Goal: Task Accomplishment & Management: Use online tool/utility

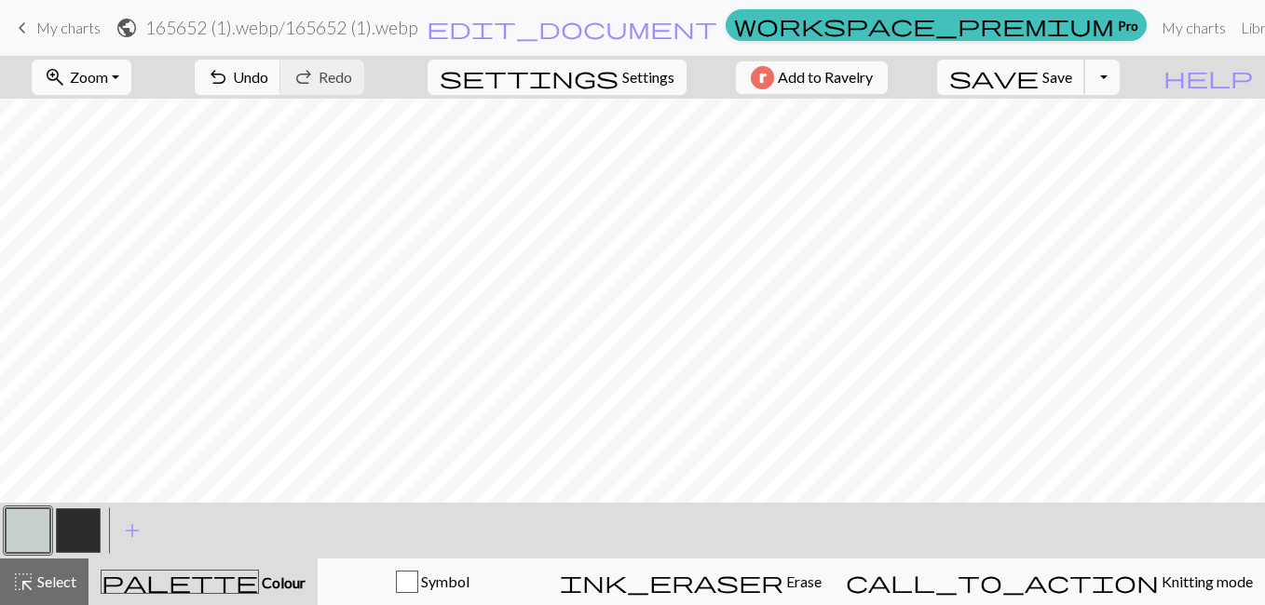
click at [1038, 67] on span "save" at bounding box center [993, 77] width 89 height 26
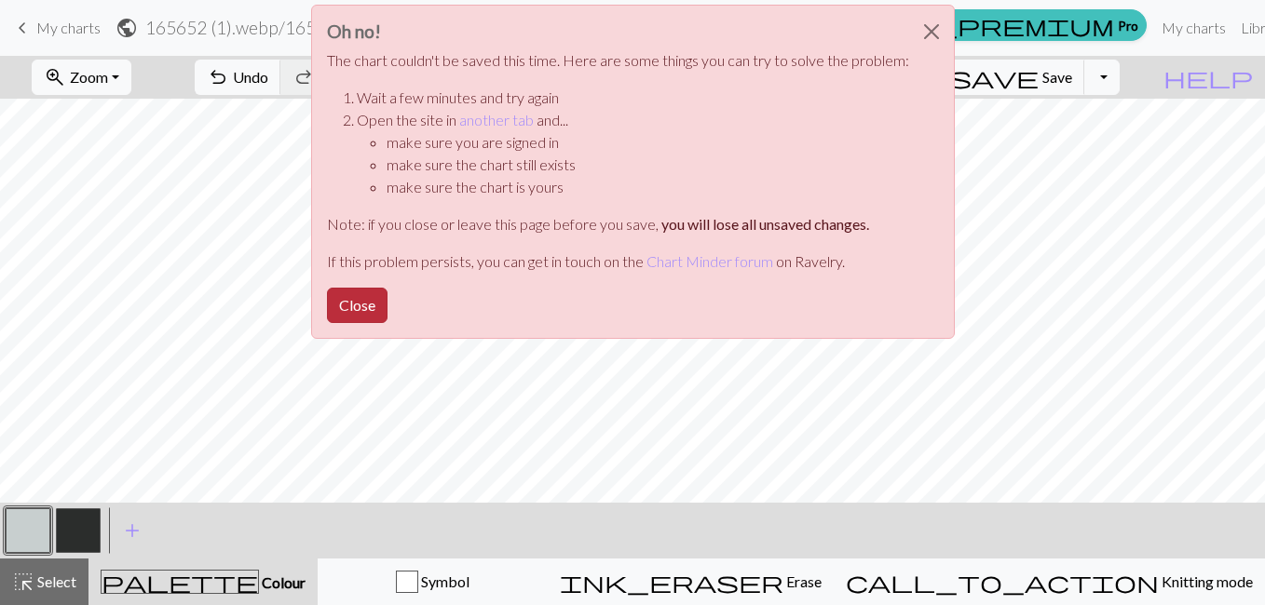
click at [344, 305] on button "Close" at bounding box center [357, 305] width 61 height 35
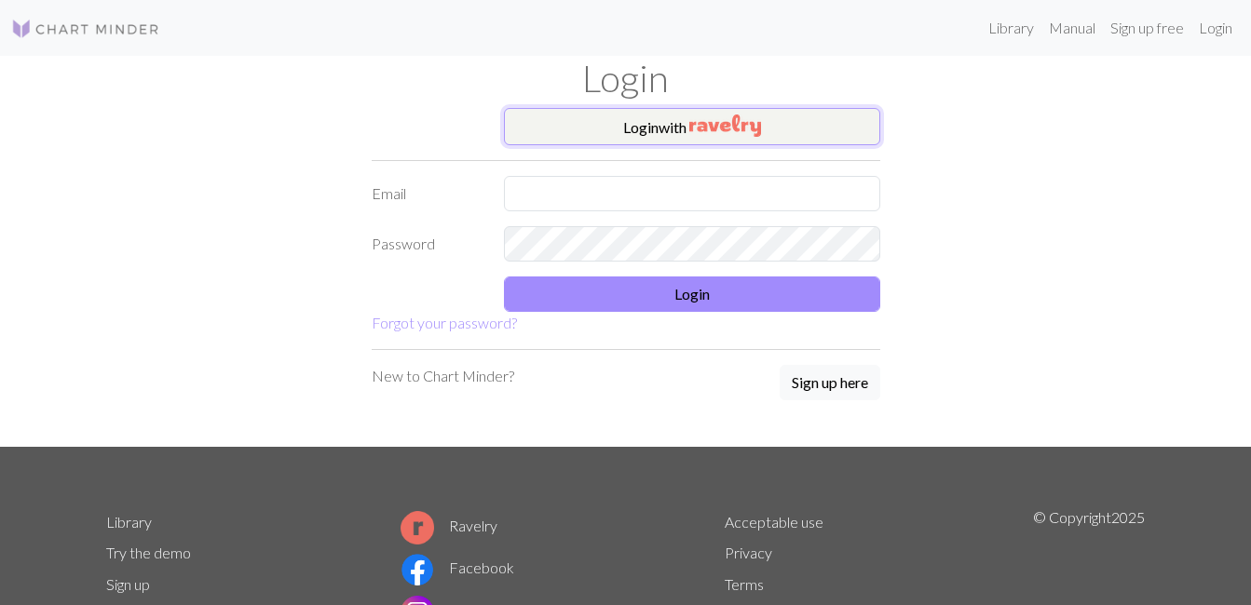
click at [603, 122] on button "Login with" at bounding box center [692, 126] width 376 height 37
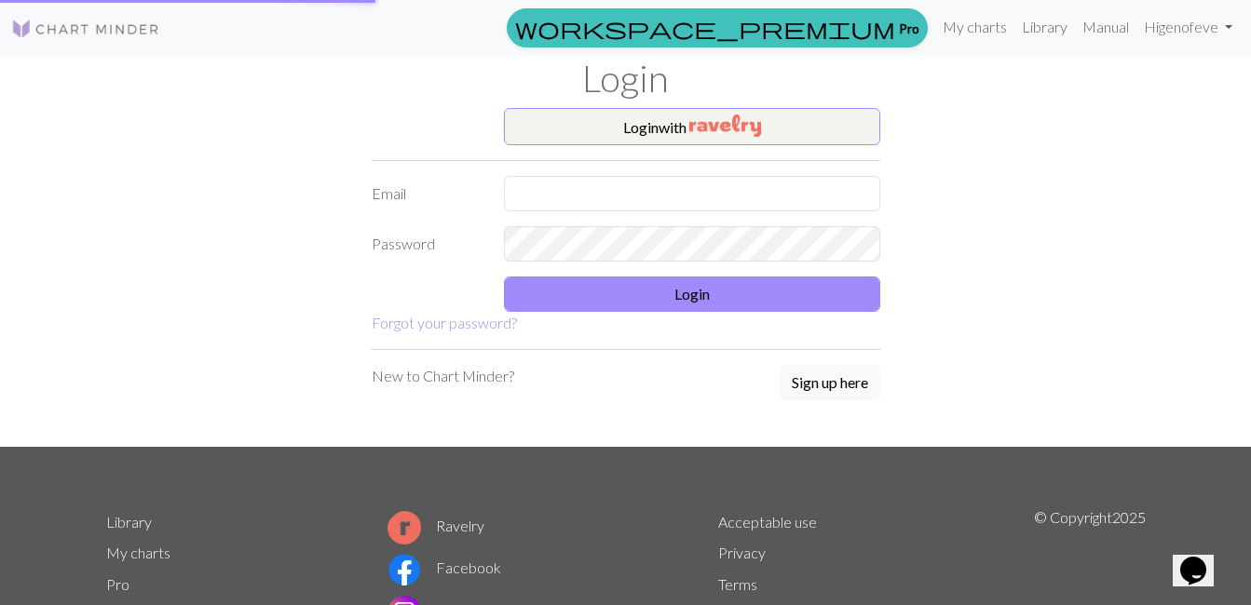
click at [766, 394] on div "New to Chart Minder? Sign up here" at bounding box center [626, 383] width 508 height 37
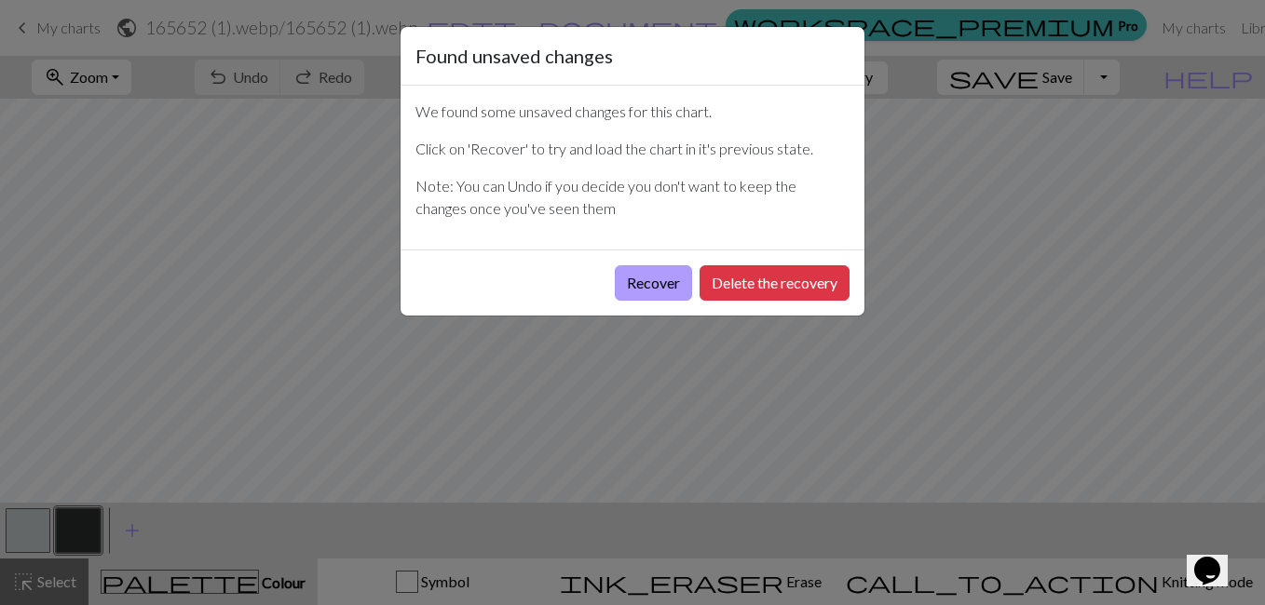
click at [652, 285] on button "Recover" at bounding box center [653, 282] width 77 height 35
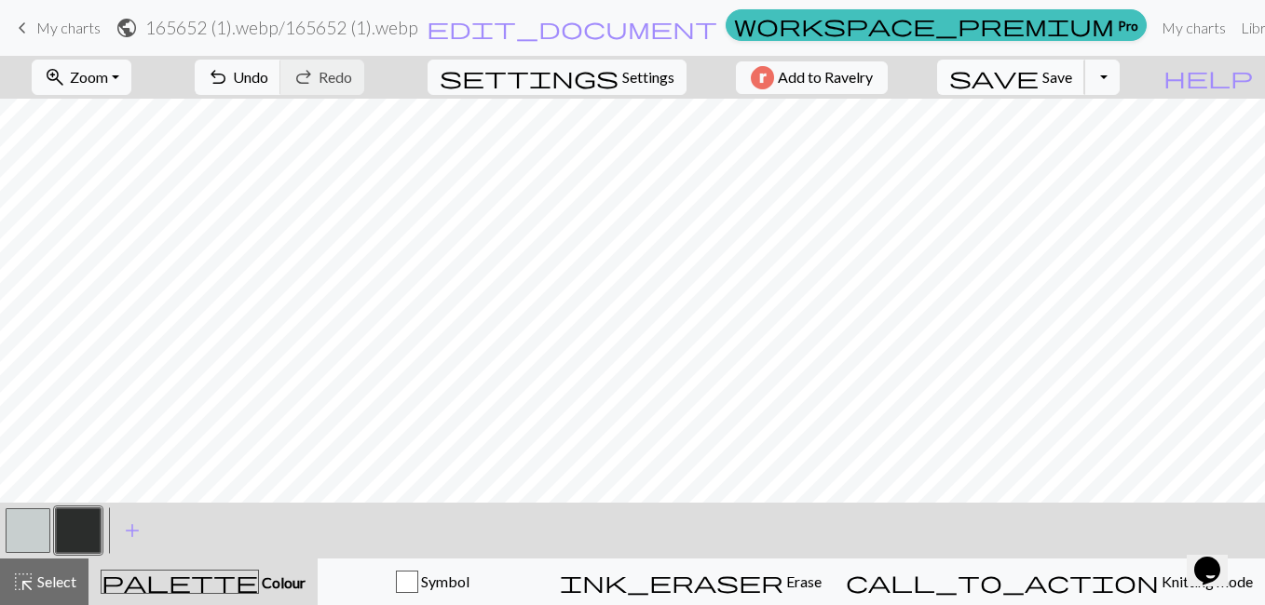
click at [1038, 79] on span "save" at bounding box center [993, 77] width 89 height 26
click at [58, 17] on link "keyboard_arrow_left My charts" at bounding box center [55, 28] width 89 height 32
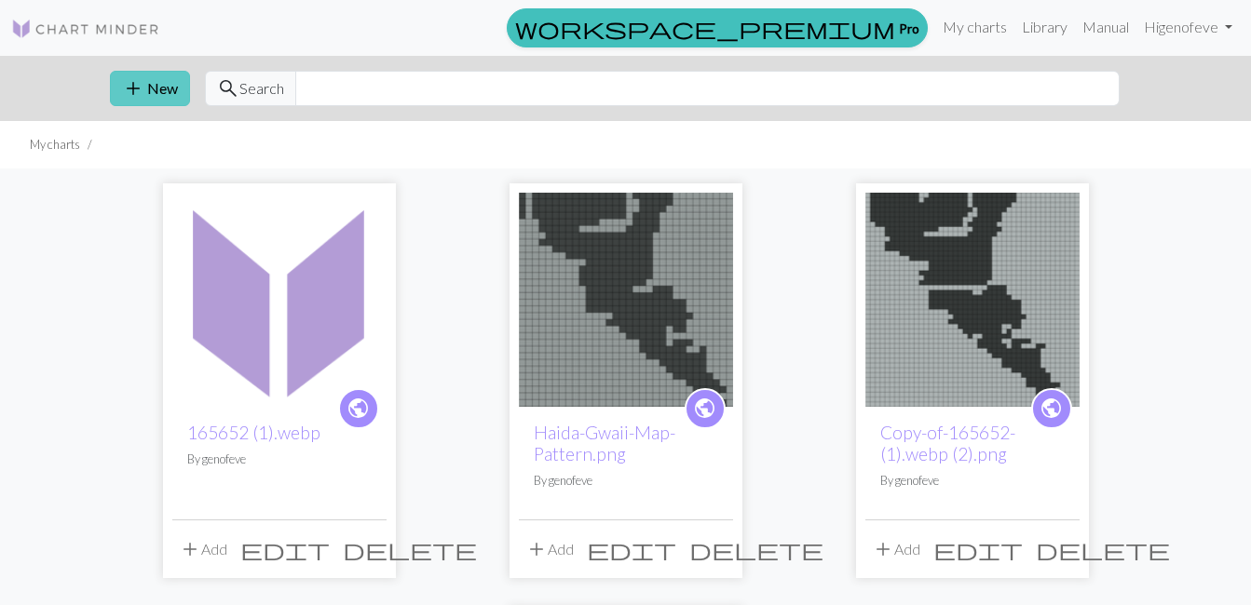
click at [126, 88] on span "add" at bounding box center [133, 88] width 22 height 26
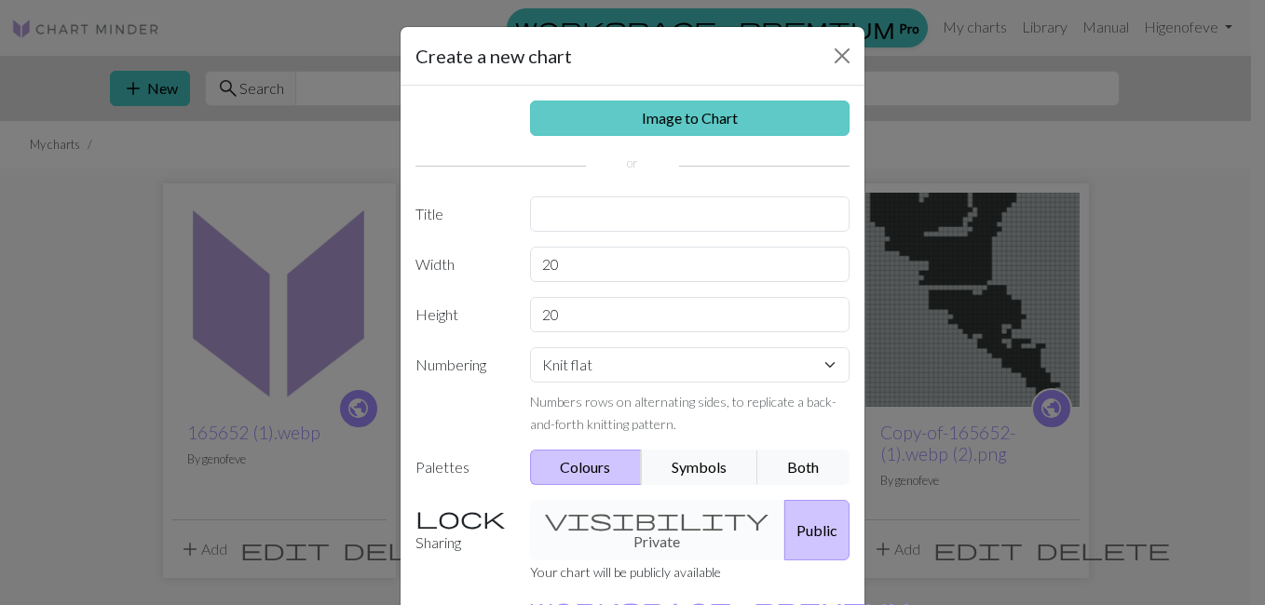
click at [636, 118] on link "Image to Chart" at bounding box center [690, 118] width 320 height 35
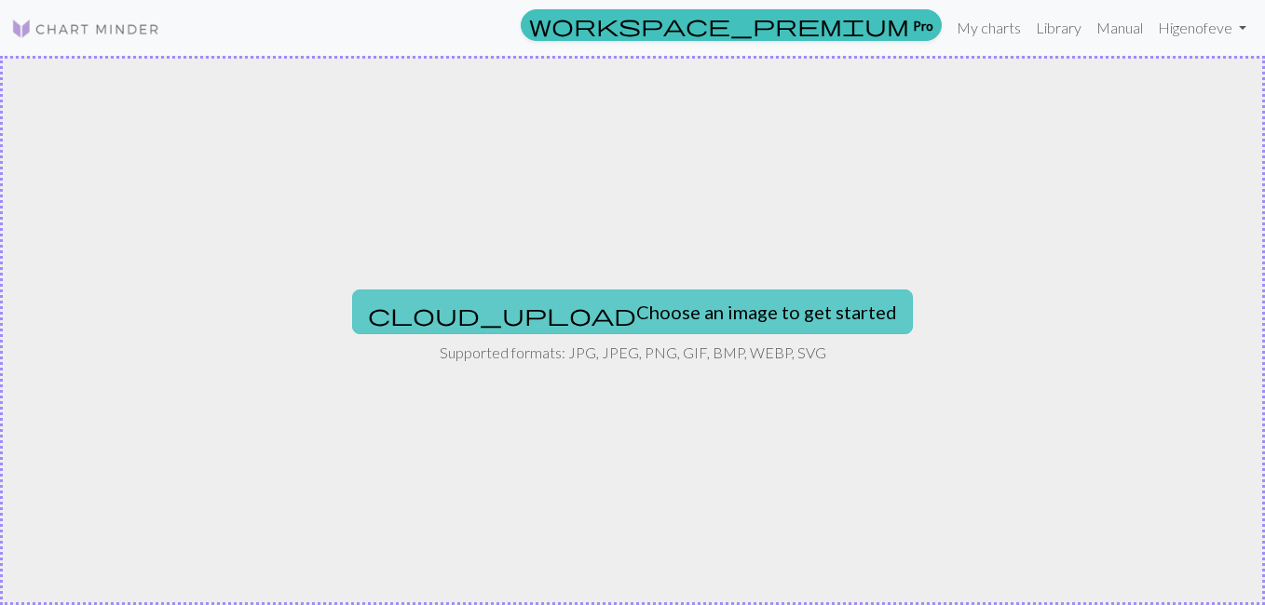
click at [564, 314] on button "cloud_upload Choose an image to get started" at bounding box center [632, 312] width 561 height 45
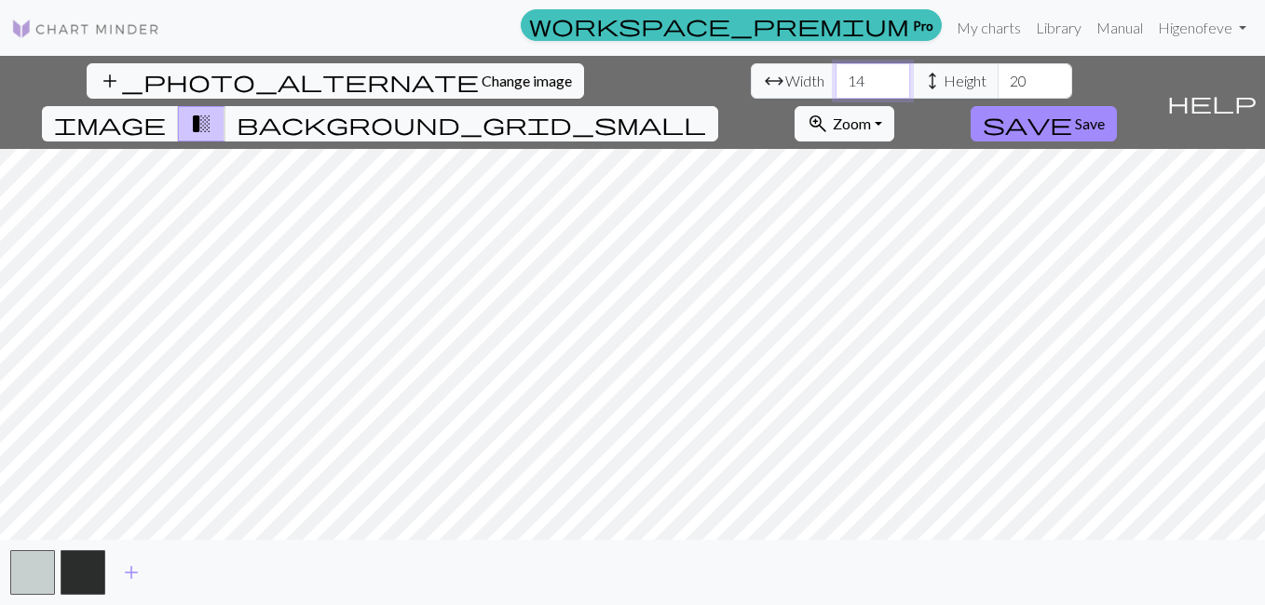
click at [835, 82] on input "14" at bounding box center [872, 80] width 74 height 35
type input "1"
type input "2"
type input "40"
click at [997, 94] on input "20" at bounding box center [1034, 80] width 74 height 35
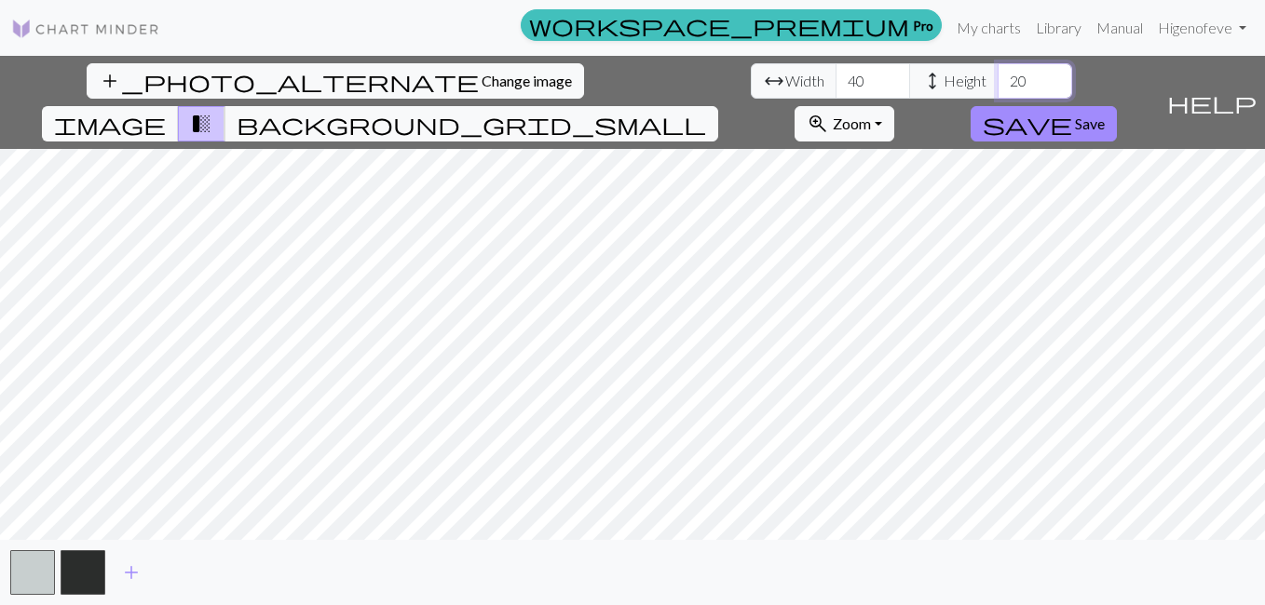
type input "2"
type input "52"
click at [835, 80] on input "40" at bounding box center [872, 80] width 74 height 35
type input "4"
type input "35"
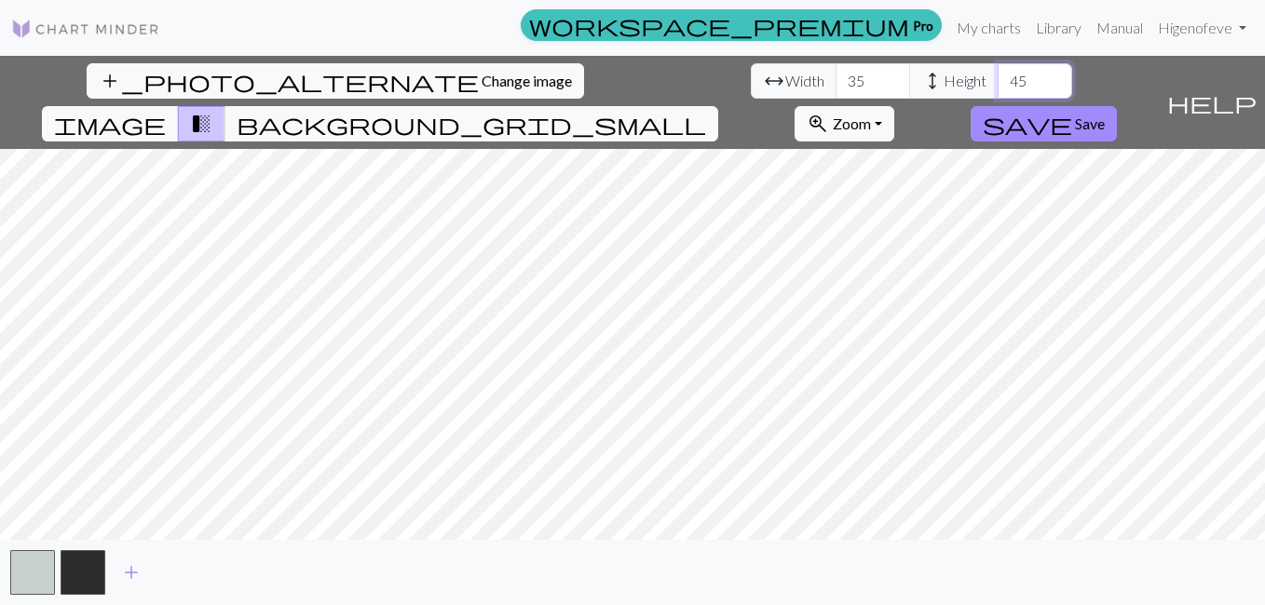
type input "45"
click at [26, 570] on button "button" at bounding box center [32, 572] width 45 height 45
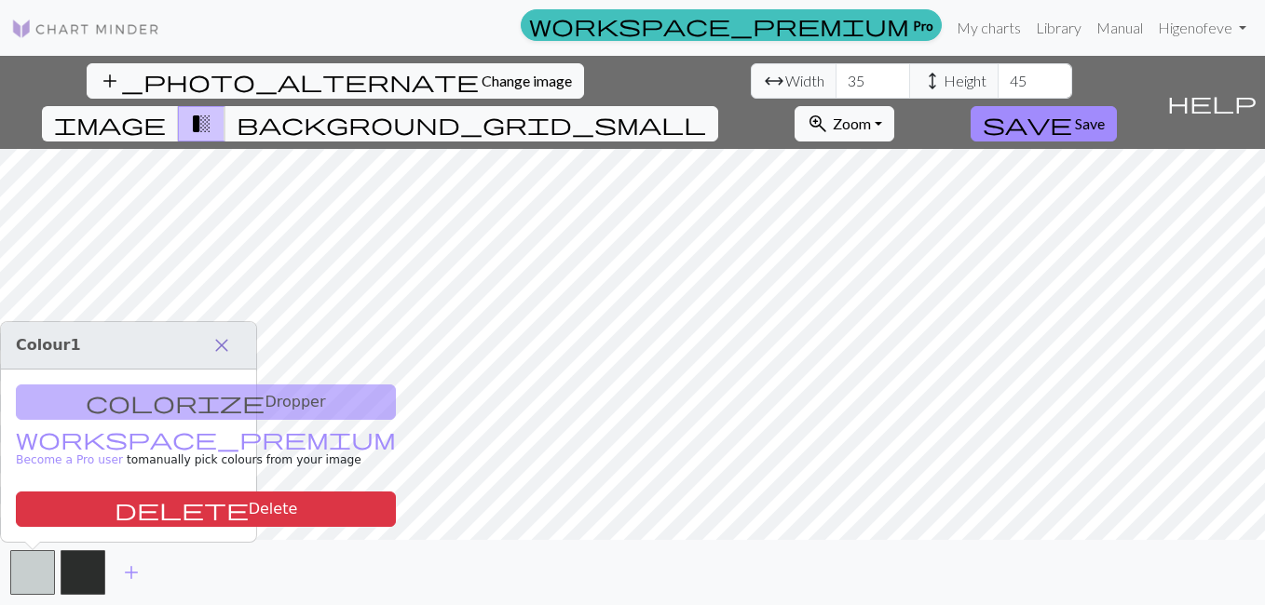
click at [219, 344] on span "close" at bounding box center [221, 345] width 22 height 26
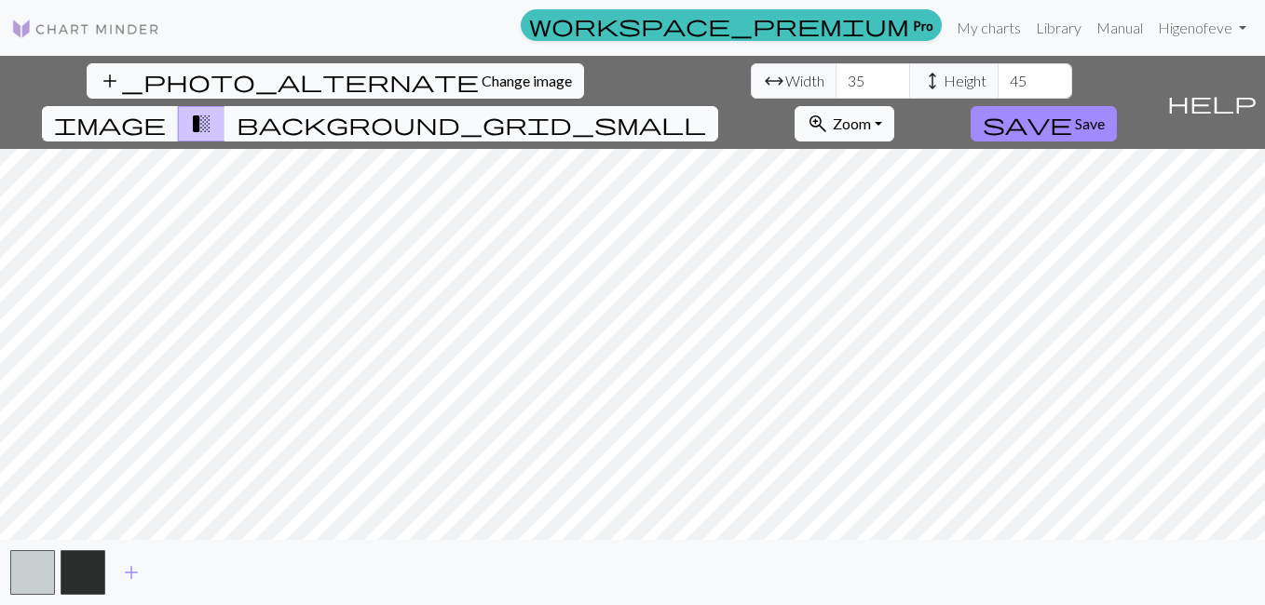
click at [706, 111] on span "background_grid_small" at bounding box center [471, 124] width 469 height 26
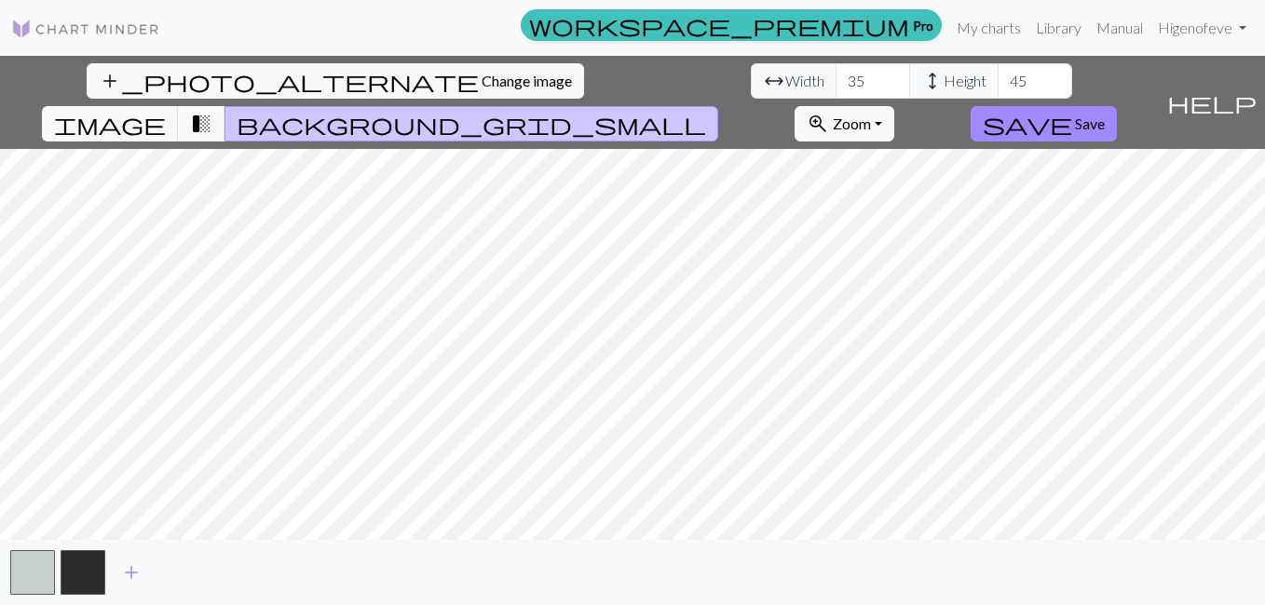
click at [212, 111] on span "transition_fade" at bounding box center [201, 124] width 22 height 26
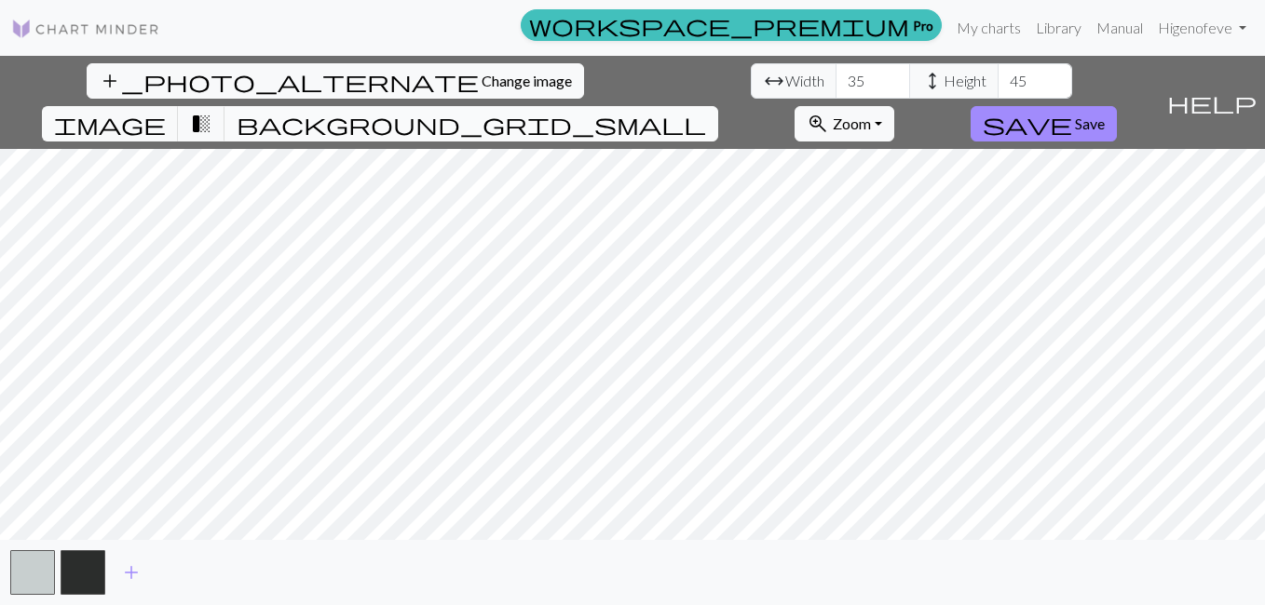
click at [706, 111] on span "background_grid_small" at bounding box center [471, 124] width 469 height 26
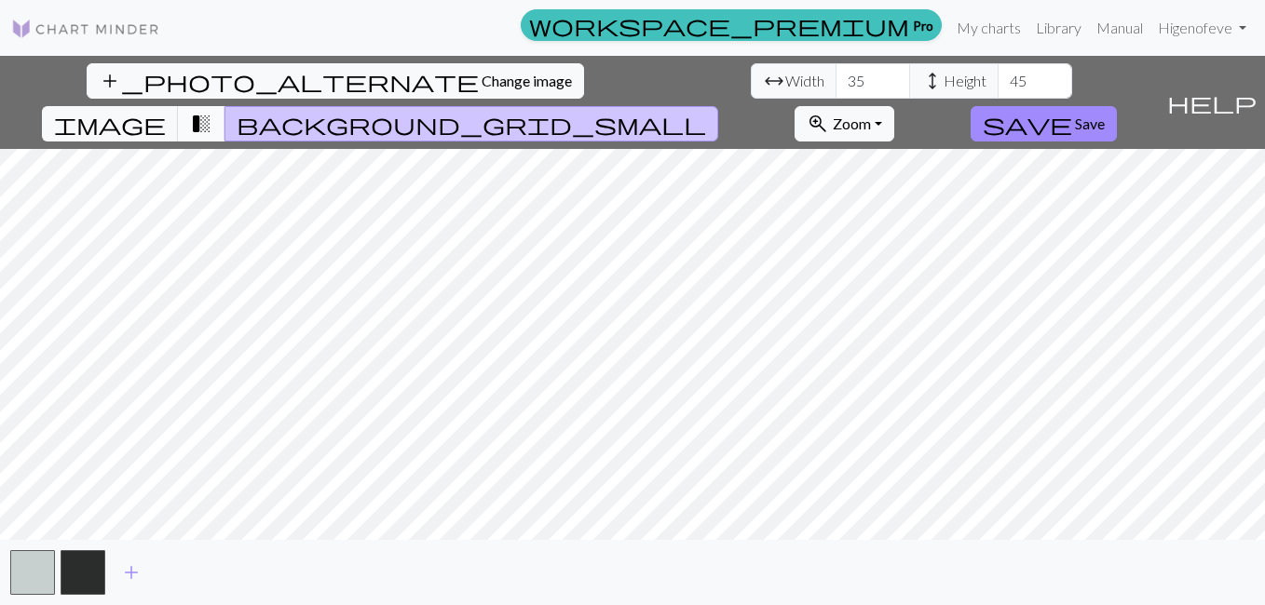
click at [212, 111] on span "transition_fade" at bounding box center [201, 124] width 22 height 26
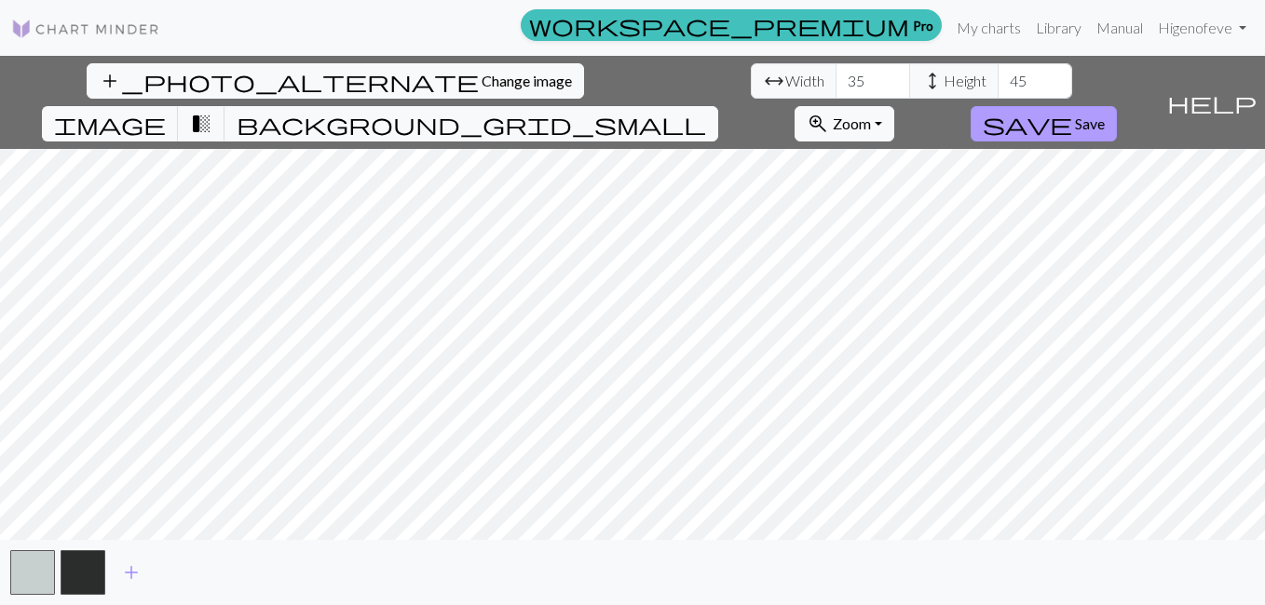
click at [1072, 111] on span "save" at bounding box center [1026, 124] width 89 height 26
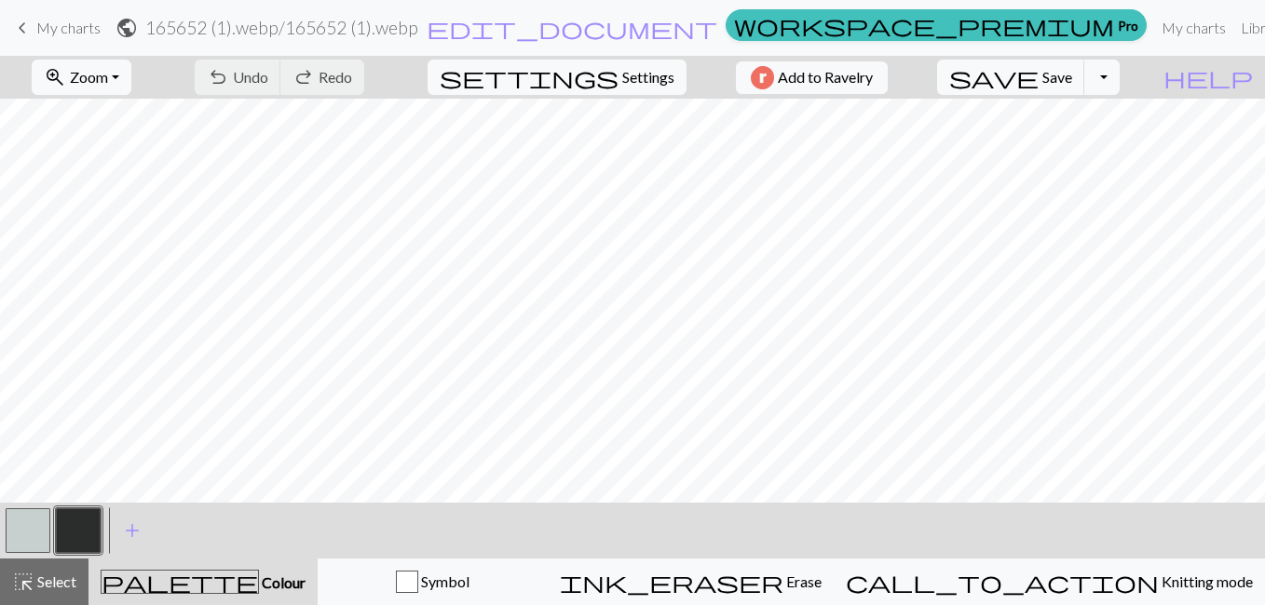
click at [20, 530] on button "button" at bounding box center [28, 530] width 45 height 45
click at [73, 543] on button "button" at bounding box center [78, 530] width 45 height 45
click at [448, 444] on div "zoom_in Zoom Zoom Fit all Fit width Fit height 50% 100% 150% 200% undo Undo Und…" at bounding box center [632, 330] width 1265 height 549
click at [29, 537] on button "button" at bounding box center [28, 530] width 45 height 45
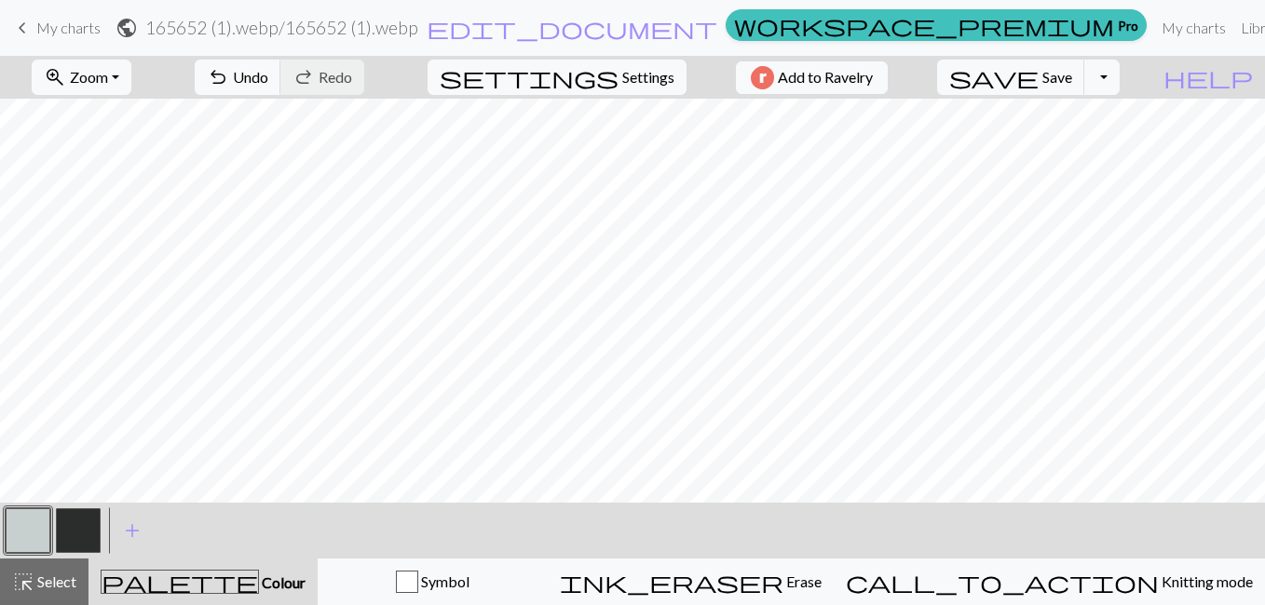
click at [71, 530] on button "button" at bounding box center [78, 530] width 45 height 45
click at [619, 480] on div "zoom_in Zoom Zoom Fit all Fit width Fit height 50% 100% 150% 200% undo Undo Und…" at bounding box center [632, 330] width 1265 height 549
click at [13, 531] on button "button" at bounding box center [28, 530] width 45 height 45
click at [70, 541] on button "button" at bounding box center [78, 530] width 45 height 45
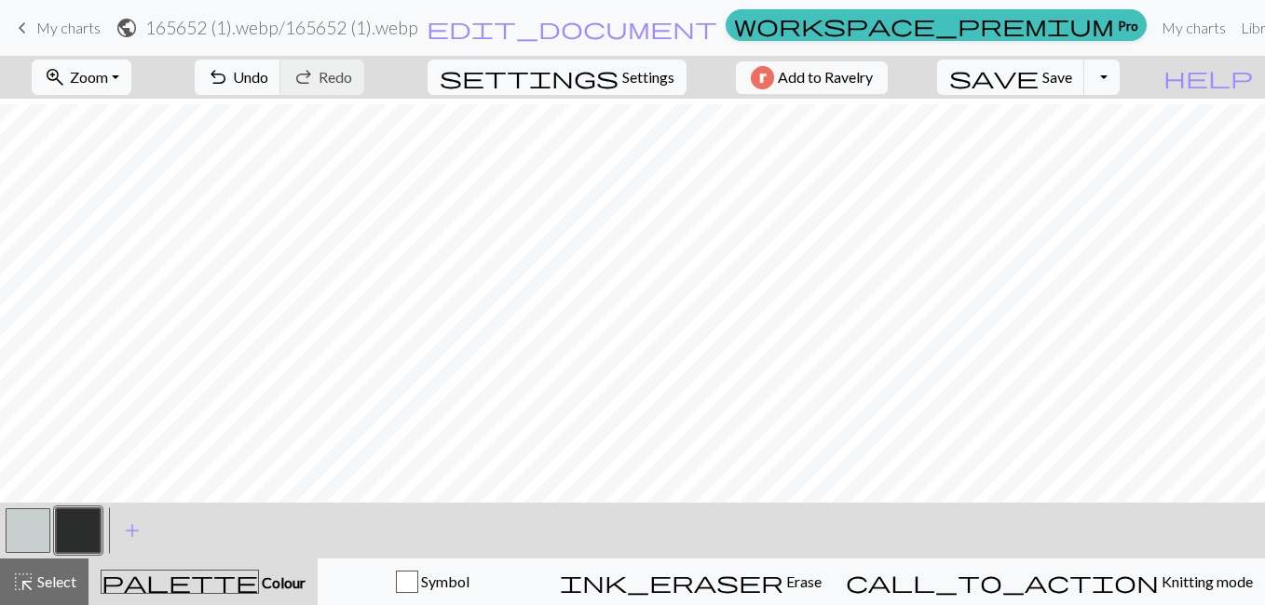
click at [8, 525] on button "button" at bounding box center [28, 530] width 45 height 45
click at [131, 81] on button "zoom_in Zoom Zoom" at bounding box center [82, 77] width 100 height 35
click at [97, 224] on button "50%" at bounding box center [106, 224] width 147 height 30
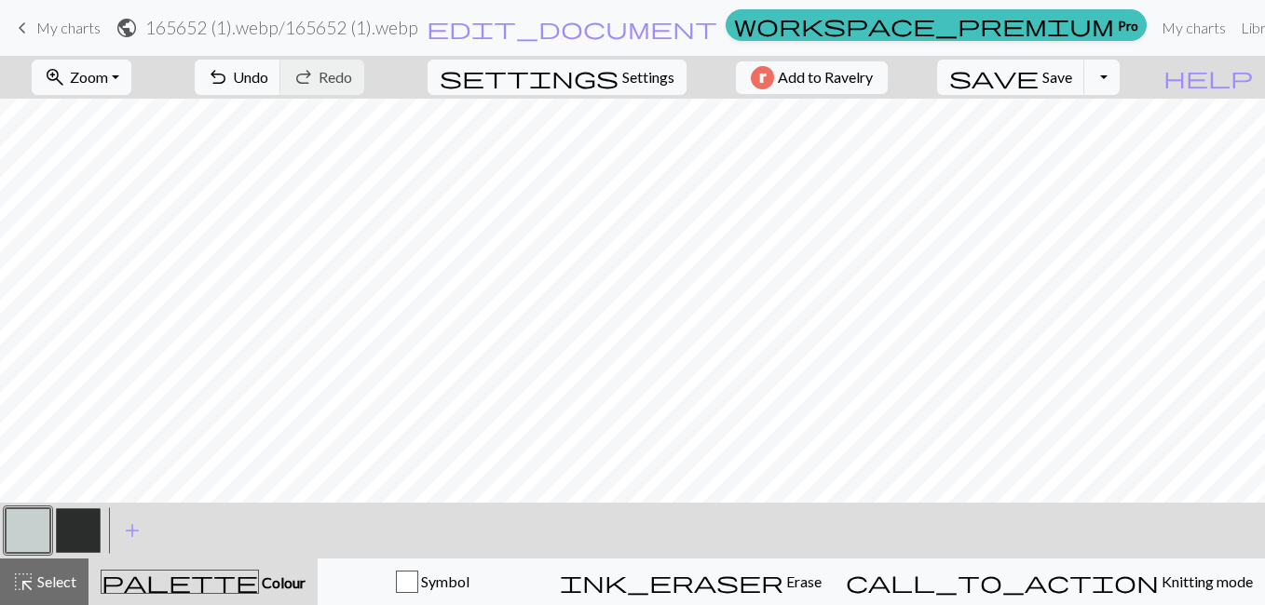
click at [74, 539] on button "button" at bounding box center [78, 530] width 45 height 45
click at [67, 579] on span "Select" at bounding box center [55, 582] width 42 height 18
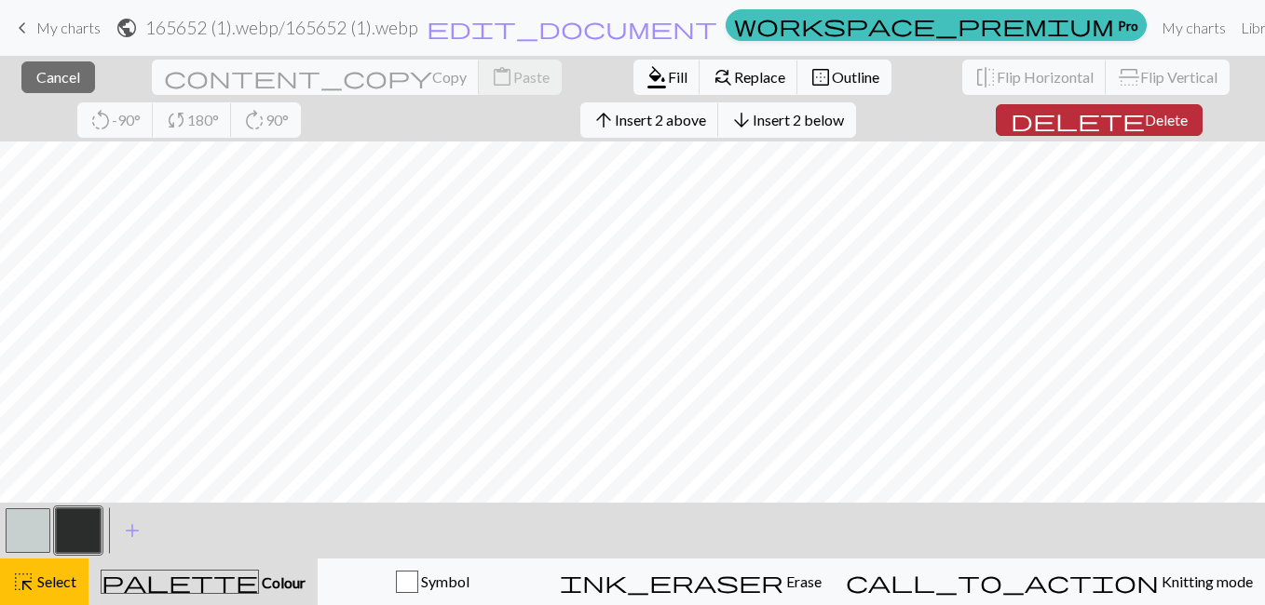
click at [1144, 115] on span "Delete" at bounding box center [1165, 120] width 43 height 18
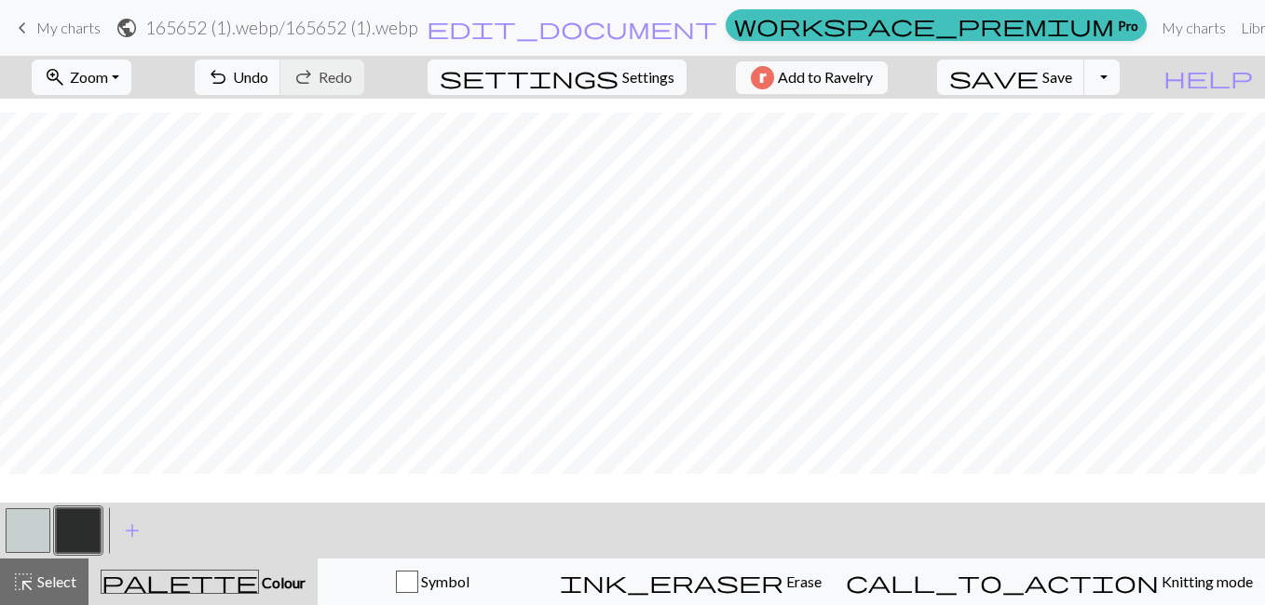
scroll to position [122, 0]
click at [49, 589] on span "Select" at bounding box center [55, 582] width 42 height 18
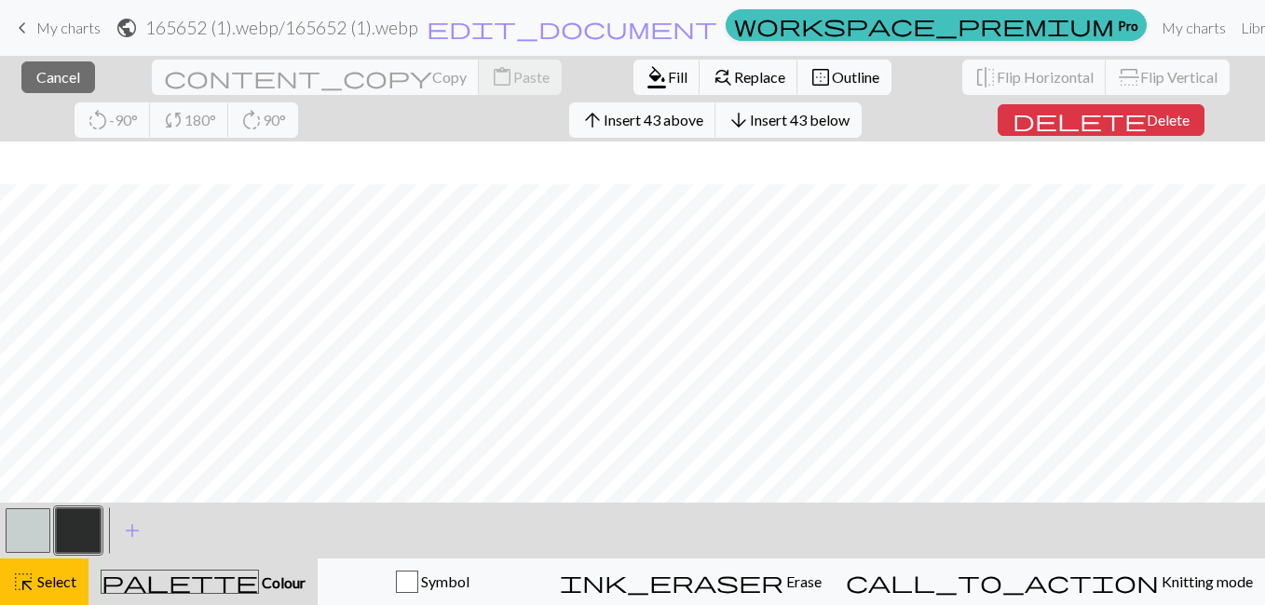
scroll to position [165, 0]
click at [48, 583] on span "Select" at bounding box center [55, 582] width 42 height 18
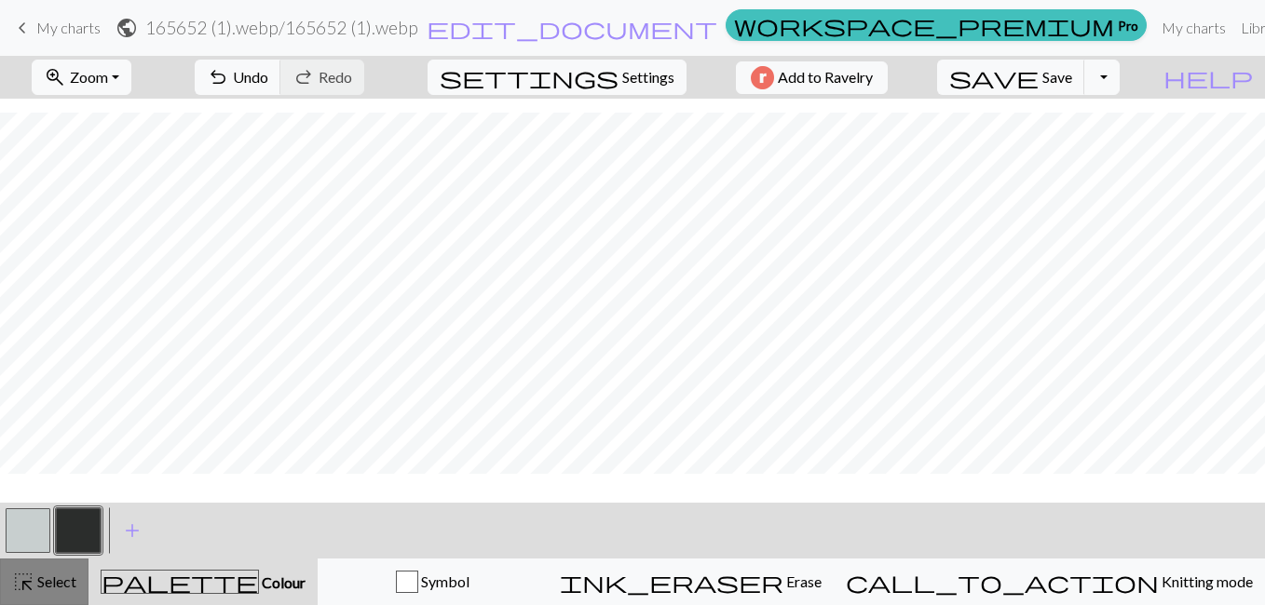
scroll to position [122, 0]
click at [48, 583] on span "Select" at bounding box center [55, 582] width 42 height 18
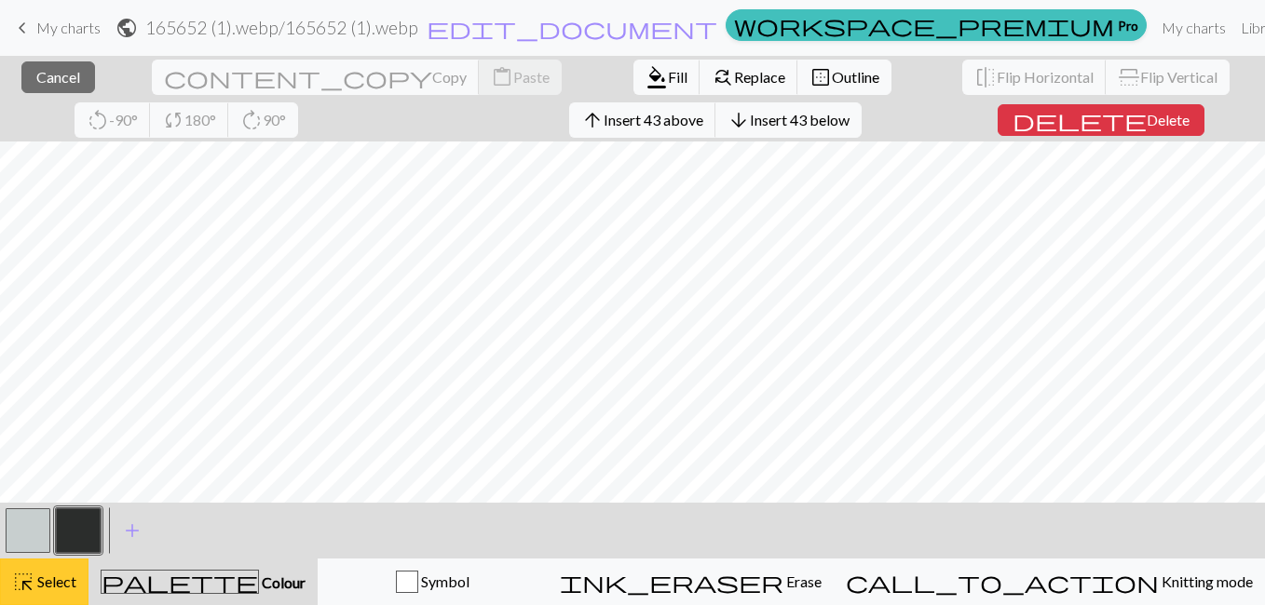
click at [48, 591] on div "highlight_alt Select Select" at bounding box center [44, 582] width 64 height 22
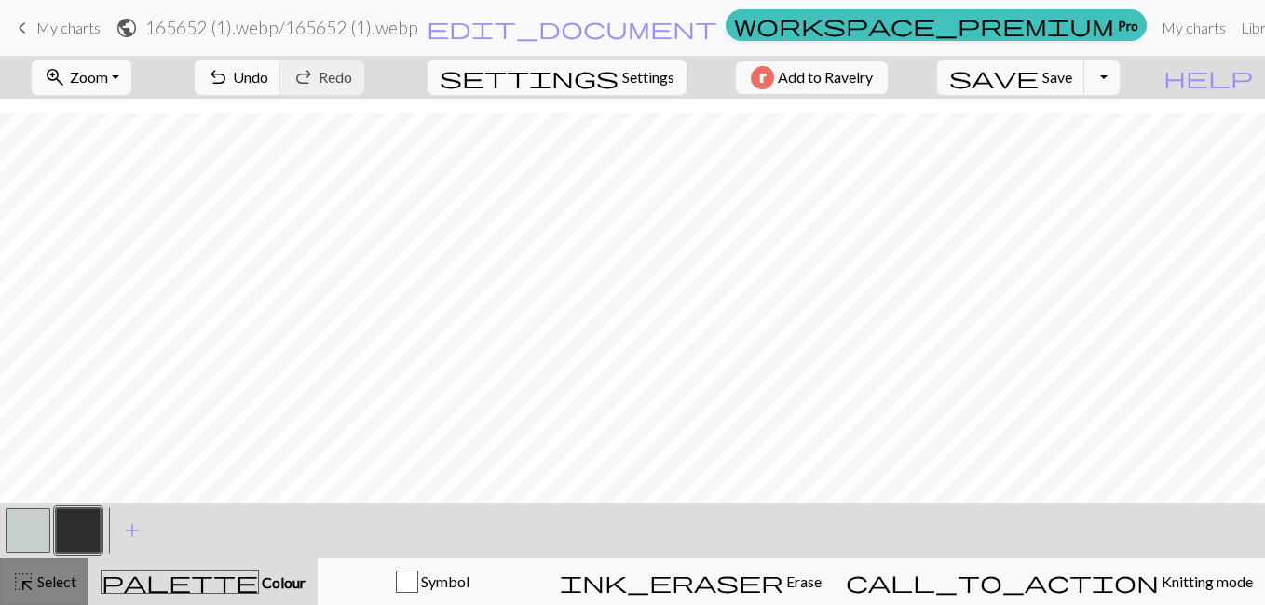
click at [66, 584] on span "Select" at bounding box center [55, 582] width 42 height 18
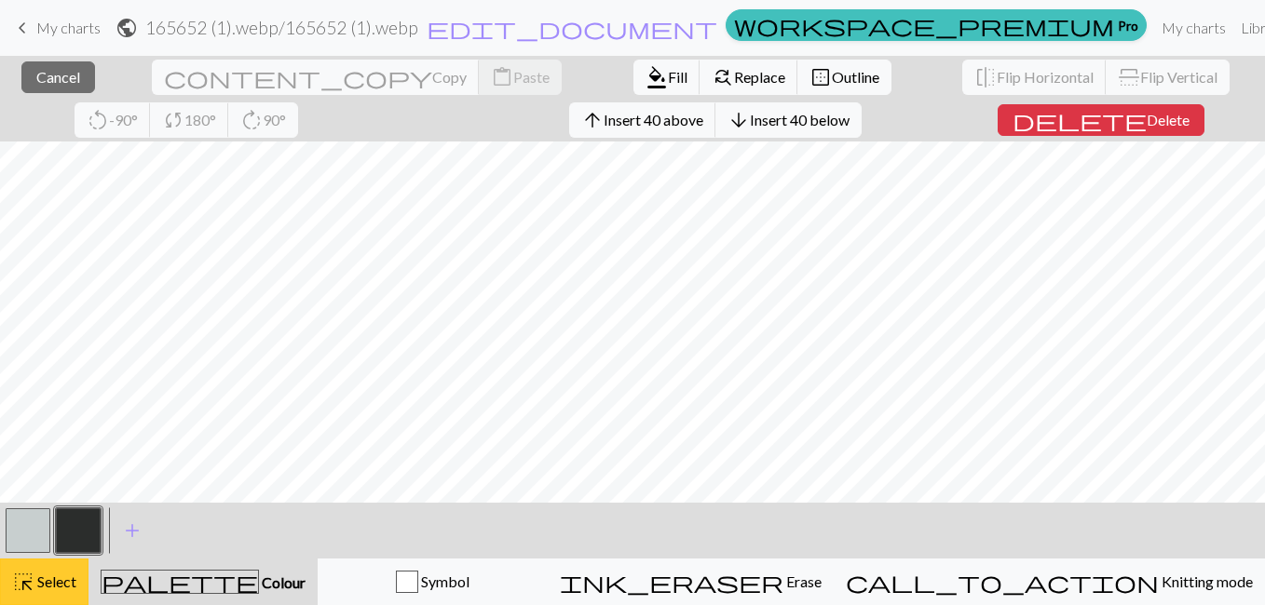
click at [63, 583] on span "Select" at bounding box center [55, 582] width 42 height 18
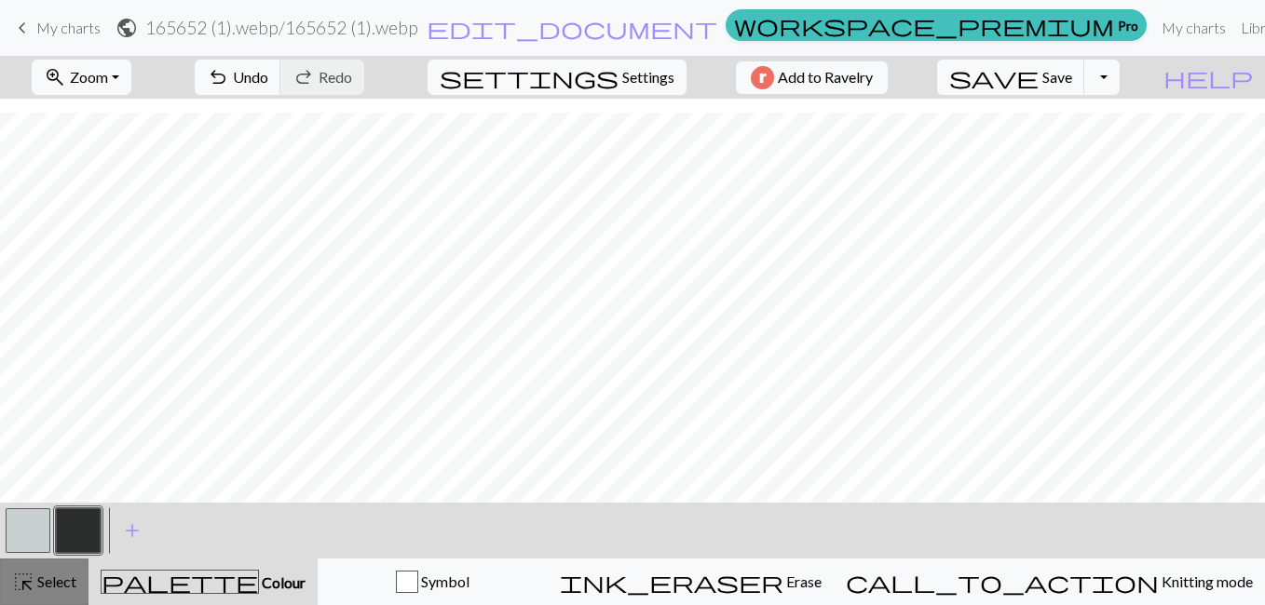
click at [29, 582] on span "highlight_alt" at bounding box center [23, 582] width 22 height 26
click at [1085, 86] on button "save Save Save" at bounding box center [1011, 77] width 148 height 35
click at [648, 28] on span "edit_document" at bounding box center [572, 28] width 291 height 26
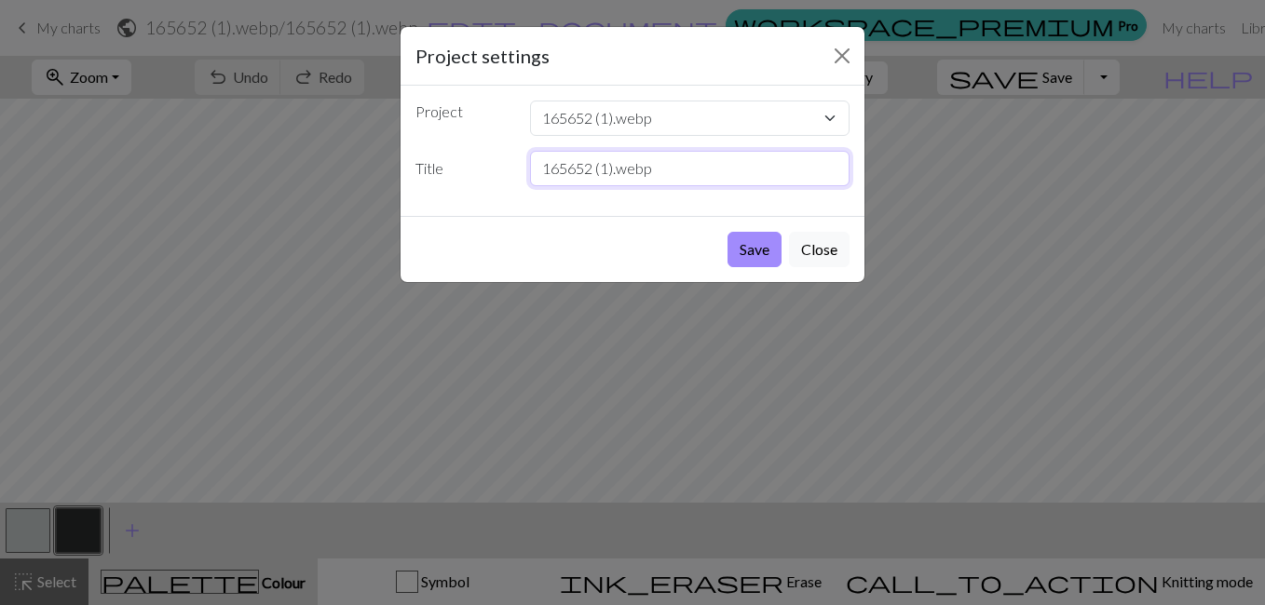
drag, startPoint x: 672, startPoint y: 174, endPoint x: 480, endPoint y: 170, distance: 192.8
click at [480, 170] on div "Title 165652 (1).webp" at bounding box center [632, 168] width 456 height 35
type input "[PERSON_NAME] Map Medium"
click at [743, 251] on button "Save" at bounding box center [754, 249] width 54 height 35
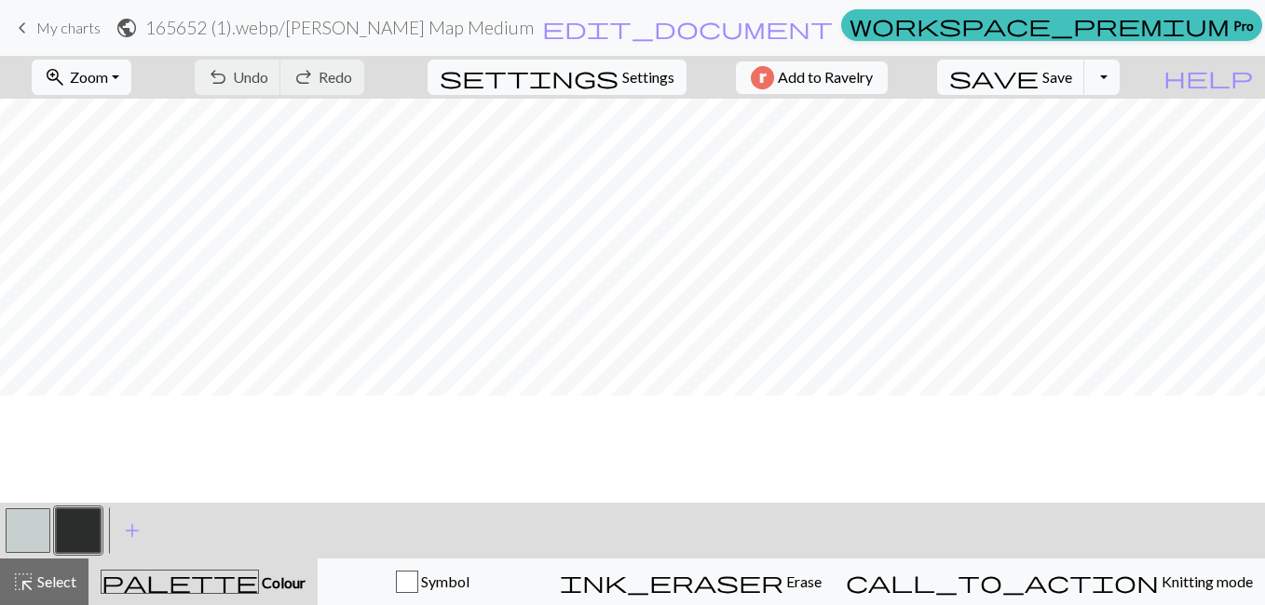
scroll to position [1, 0]
click at [1119, 80] on button "Toggle Dropdown" at bounding box center [1101, 77] width 35 height 35
click at [1100, 157] on button "save_alt Download" at bounding box center [964, 148] width 307 height 30
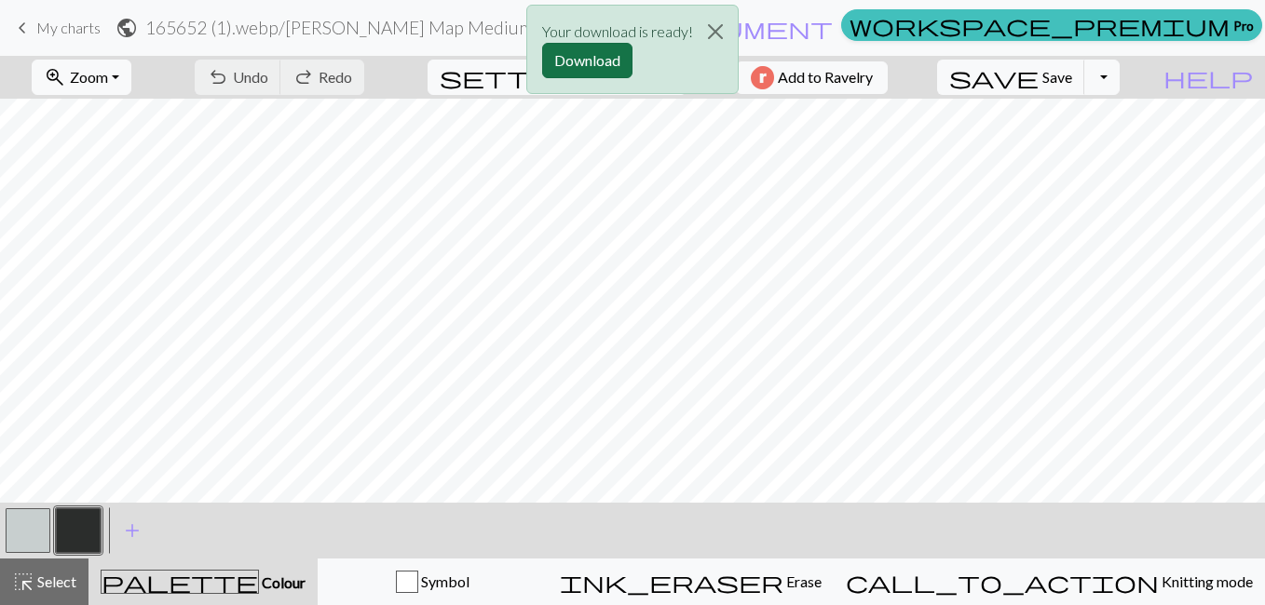
click at [587, 49] on button "Download" at bounding box center [587, 60] width 90 height 35
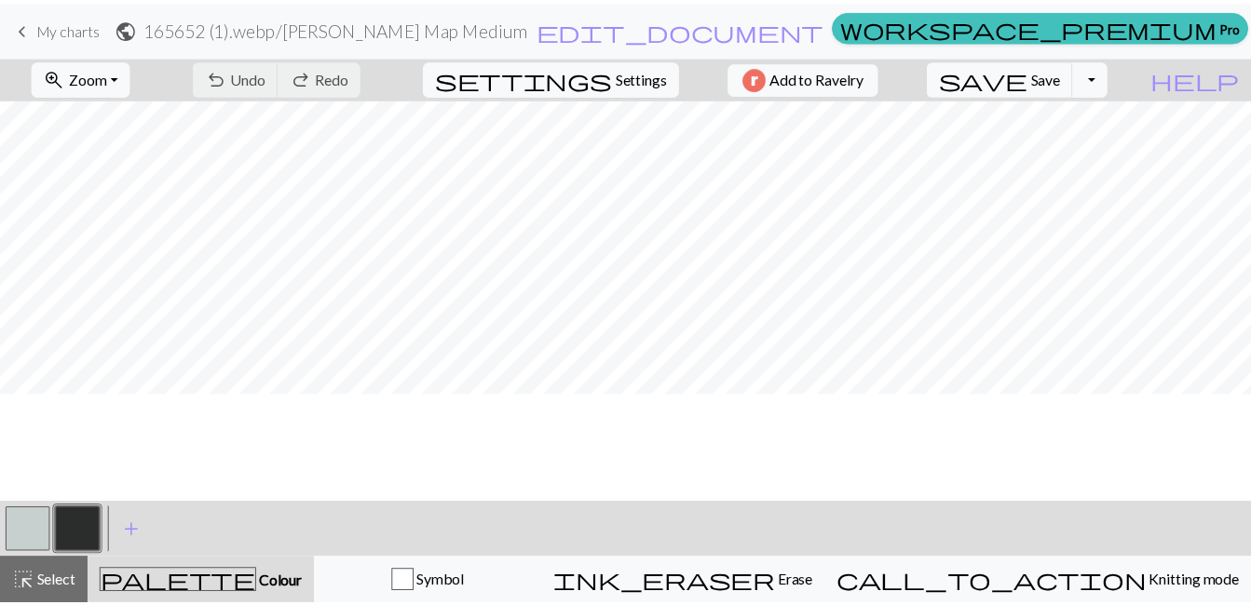
scroll to position [0, 0]
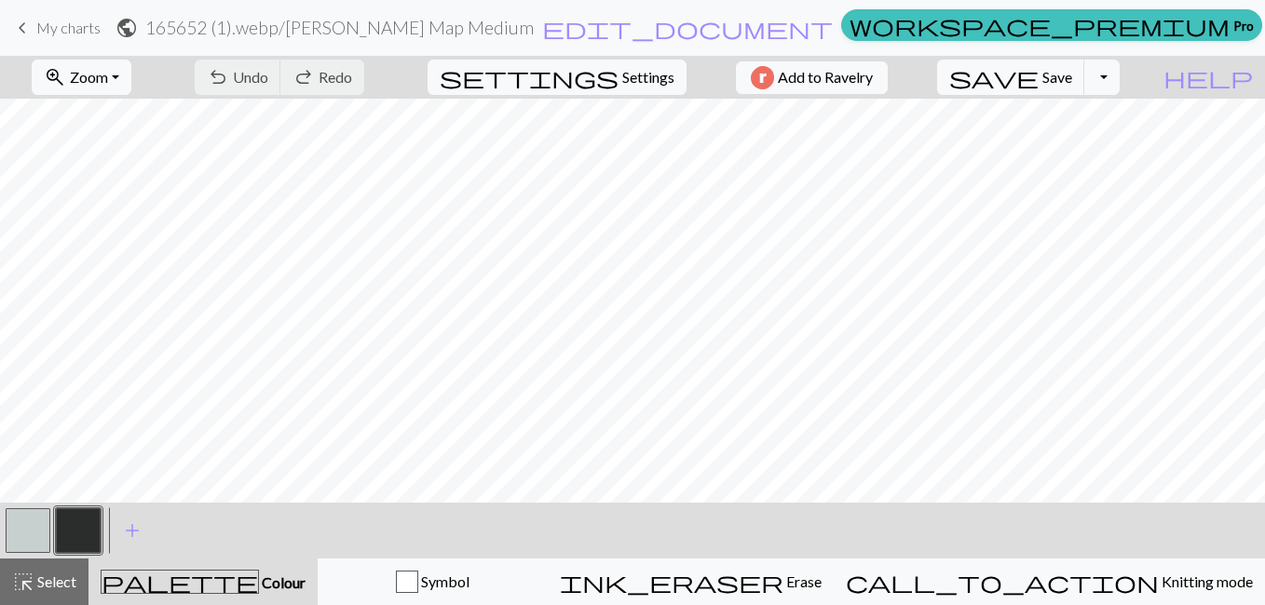
click at [81, 30] on span "My charts" at bounding box center [68, 28] width 64 height 18
